Goal: Navigation & Orientation: Find specific page/section

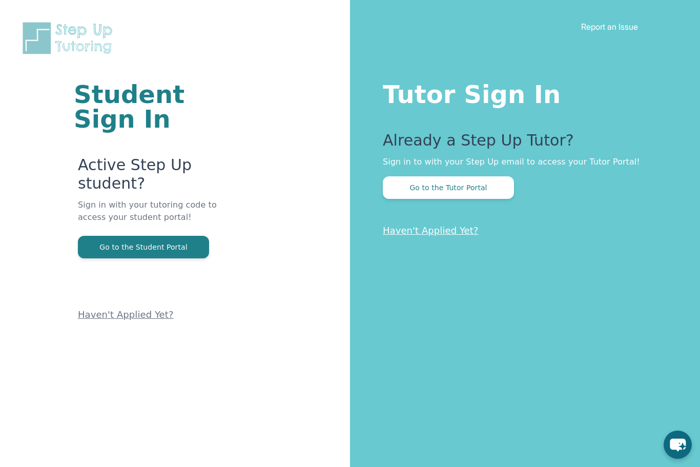
click at [417, 193] on button "Go to the Tutor Portal" at bounding box center [448, 187] width 131 height 23
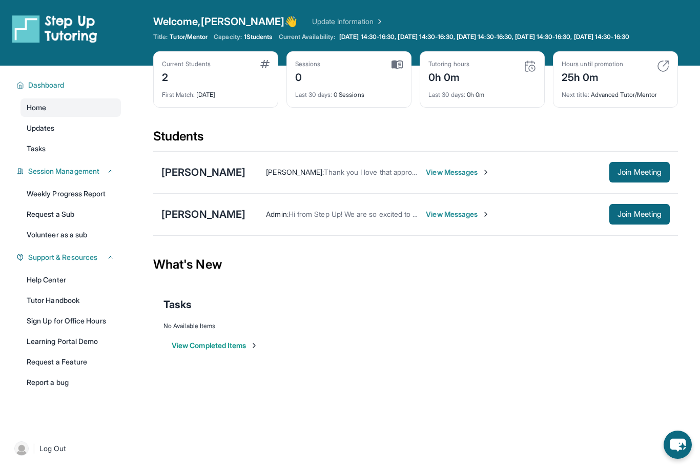
click at [43, 90] on span "Dashboard" at bounding box center [46, 85] width 36 height 10
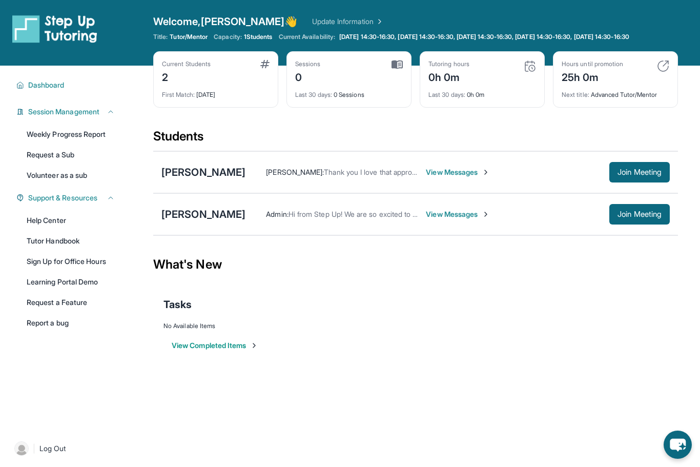
click at [642, 175] on span "Join Meeting" at bounding box center [640, 172] width 44 height 6
click at [648, 175] on span "Join Meeting" at bounding box center [640, 172] width 44 height 6
click at [203, 177] on div "[PERSON_NAME]" at bounding box center [203, 172] width 84 height 14
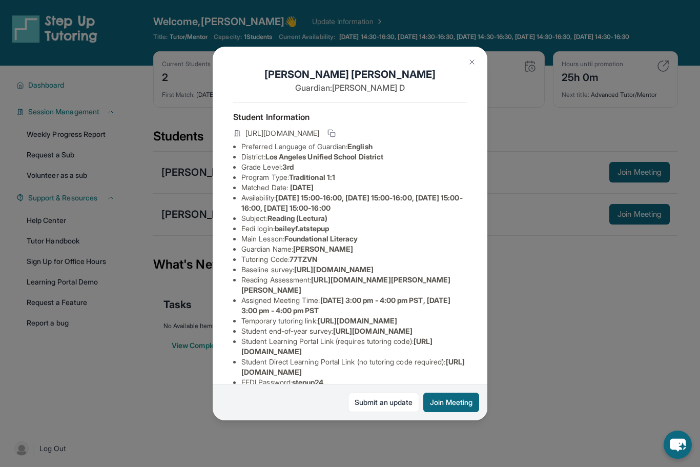
click at [450, 412] on button "Join Meeting" at bounding box center [451, 402] width 56 height 19
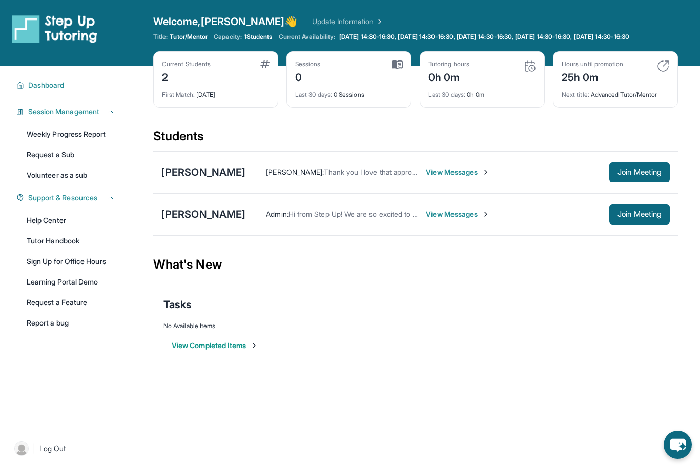
click at [50, 291] on link "Learning Portal Demo" at bounding box center [71, 282] width 100 height 18
click at [43, 291] on link "Learning Portal Demo" at bounding box center [71, 282] width 100 height 18
click at [50, 203] on span "Support & Resources" at bounding box center [62, 198] width 69 height 10
click at [44, 203] on span "Support & Resources" at bounding box center [62, 198] width 69 height 10
click at [41, 230] on link "Help Center" at bounding box center [71, 220] width 100 height 18
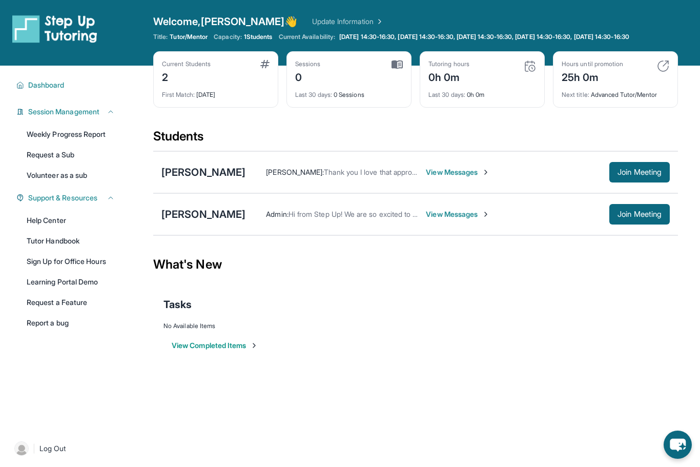
click at [643, 182] on button "Join Meeting" at bounding box center [639, 172] width 60 height 21
click at [642, 217] on span "Join Meeting" at bounding box center [640, 214] width 44 height 6
click at [40, 90] on span "Dashboard" at bounding box center [46, 85] width 36 height 10
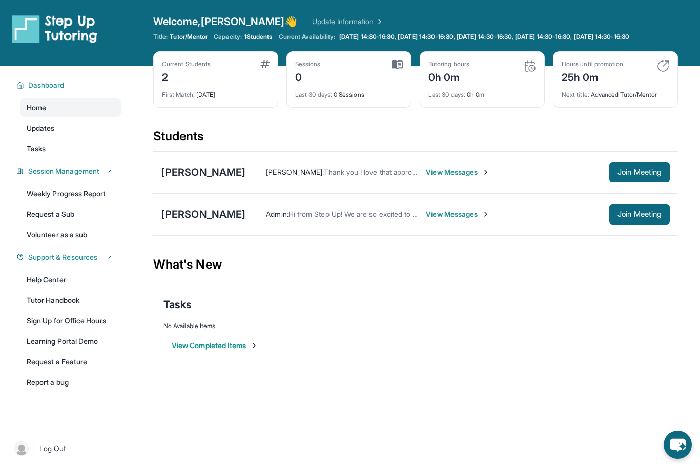
click at [38, 154] on span "Tasks" at bounding box center [36, 149] width 19 height 10
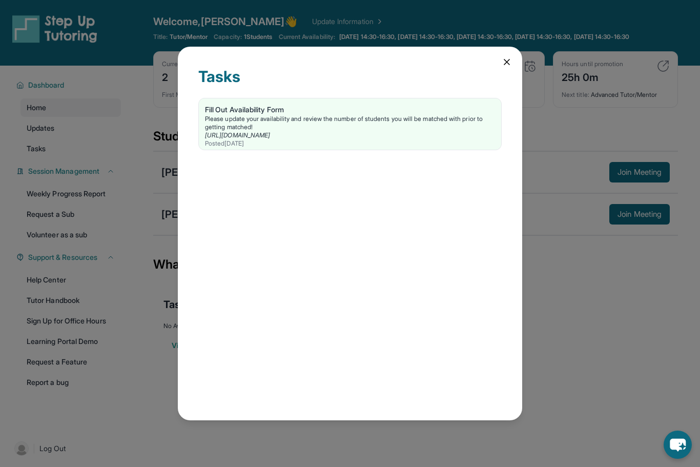
click at [227, 115] on div "Please update your availability and review the number of students you will be m…" at bounding box center [350, 123] width 290 height 16
click at [521, 47] on div "Tasks Fill Out Availability Form Please update your availability and review the…" at bounding box center [350, 234] width 344 height 374
click at [522, 47] on div "Tasks Fill Out Availability Form Please update your availability and review the…" at bounding box center [350, 234] width 344 height 374
click at [505, 59] on icon at bounding box center [506, 61] width 5 height 5
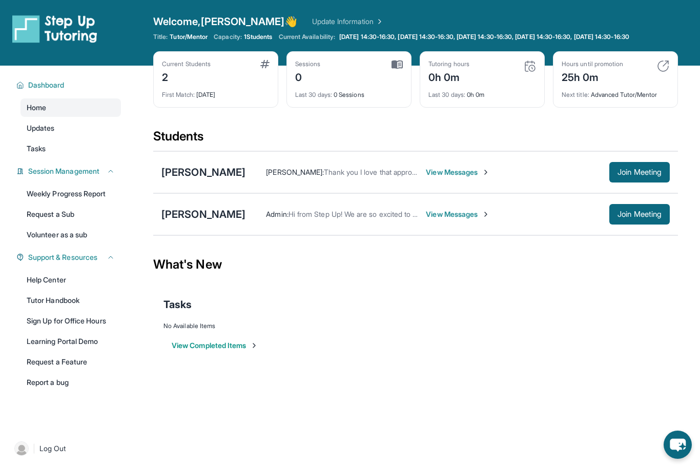
click at [35, 133] on span "Updates" at bounding box center [41, 128] width 28 height 10
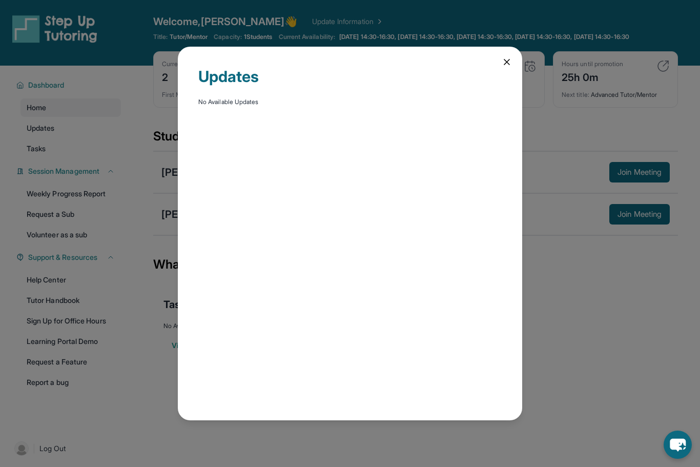
click at [35, 161] on div "Updates No Available Updates" at bounding box center [350, 233] width 700 height 467
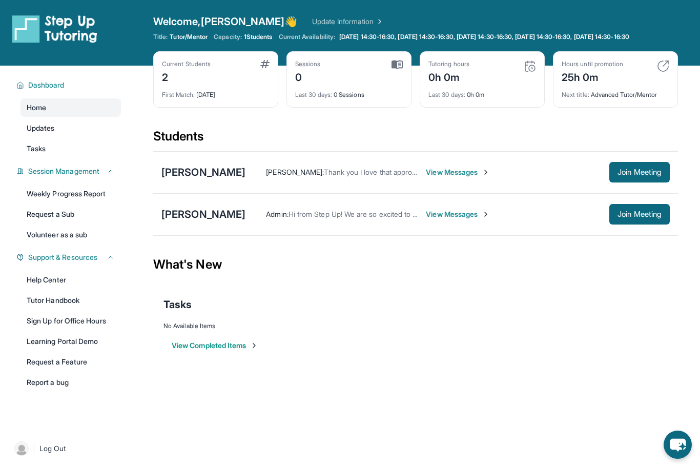
click at [32, 154] on span "Tasks" at bounding box center [36, 149] width 19 height 10
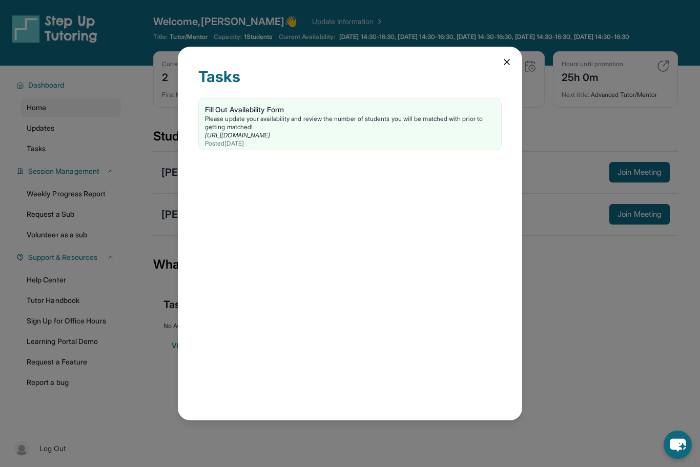
click at [509, 59] on icon at bounding box center [506, 61] width 5 height 5
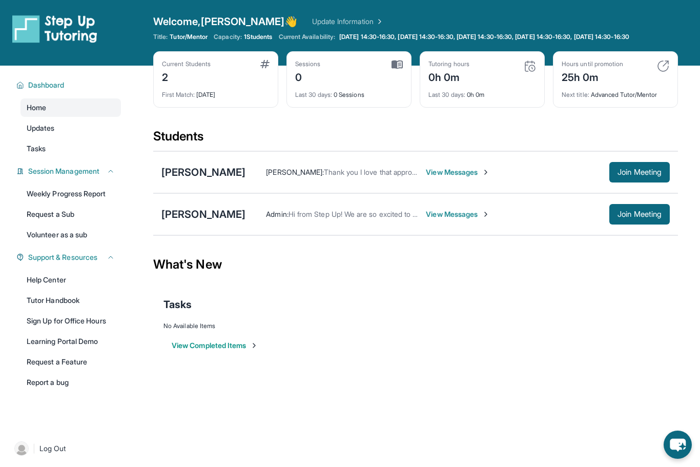
click at [37, 202] on link "Weekly Progress Report" at bounding box center [71, 194] width 100 height 18
click at [70, 330] on link "Sign Up for Office Hours" at bounding box center [71, 321] width 100 height 18
click at [44, 351] on link "Learning Portal Demo" at bounding box center [71, 341] width 100 height 18
click at [38, 370] on link "Request a Feature" at bounding box center [71, 362] width 100 height 18
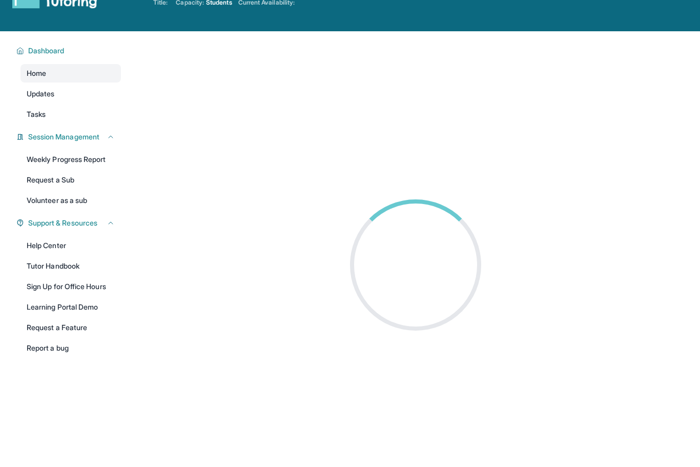
scroll to position [34, 0]
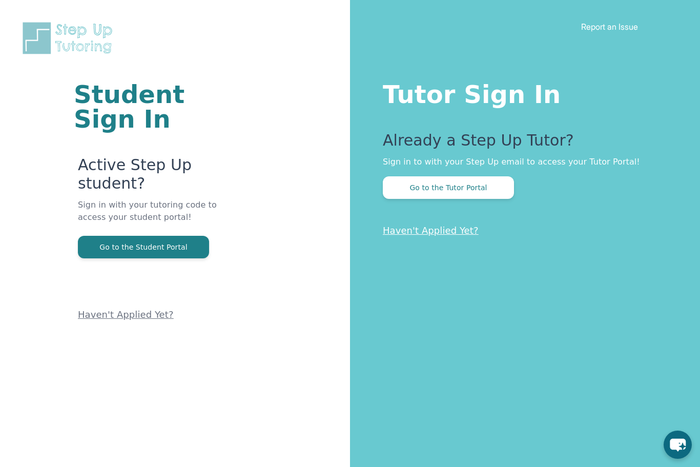
scroll to position [58, 0]
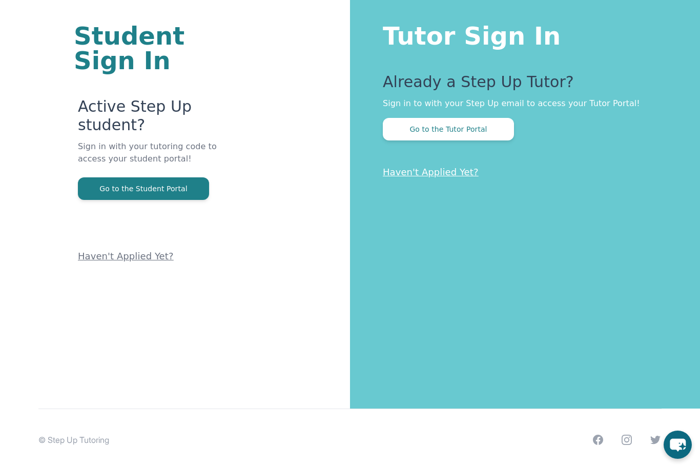
click at [412, 131] on button "Go to the Tutor Portal" at bounding box center [448, 129] width 131 height 23
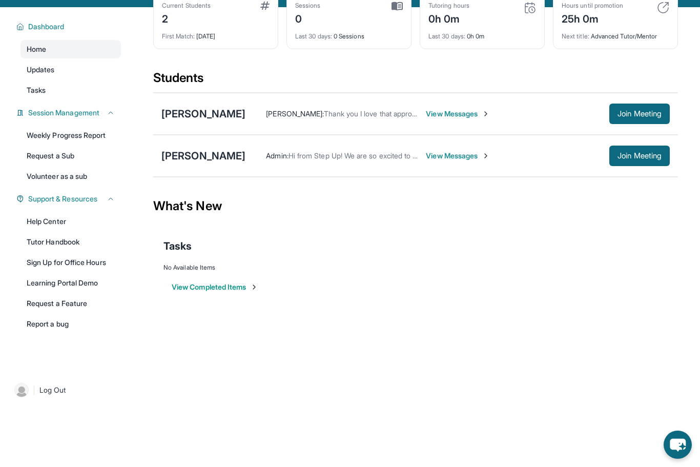
click at [43, 290] on link "Learning Portal Demo" at bounding box center [71, 283] width 100 height 18
click at [39, 231] on link "Help Center" at bounding box center [71, 221] width 100 height 18
